Goal: Learn about a topic

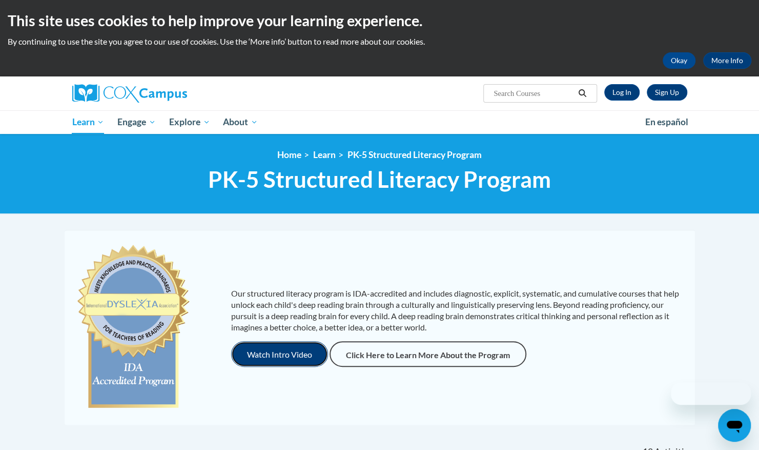
click at [276, 353] on button "Watch Intro Video" at bounding box center [279, 354] width 97 height 26
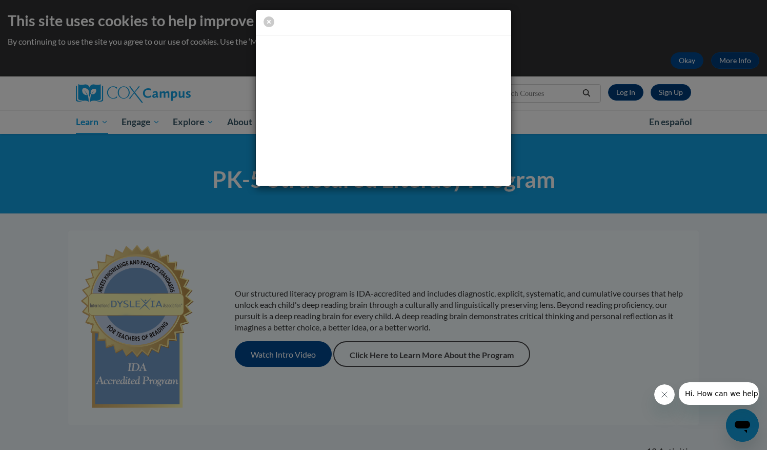
click at [507, 27] on div at bounding box center [383, 23] width 255 height 26
click at [272, 22] on icon "button" at bounding box center [269, 21] width 11 height 11
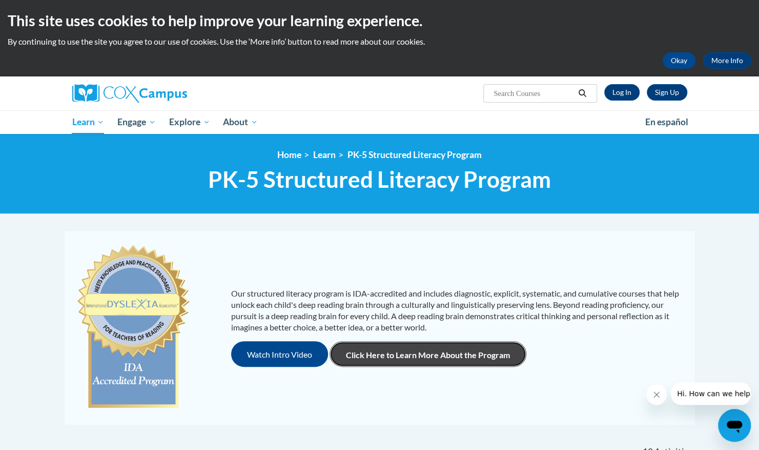
click at [399, 352] on link "Click Here to Learn More About the Program" at bounding box center [428, 354] width 197 height 26
click at [430, 354] on link "Click Here to Learn More About the Program" at bounding box center [428, 354] width 197 height 26
